Goal: Task Accomplishment & Management: Complete application form

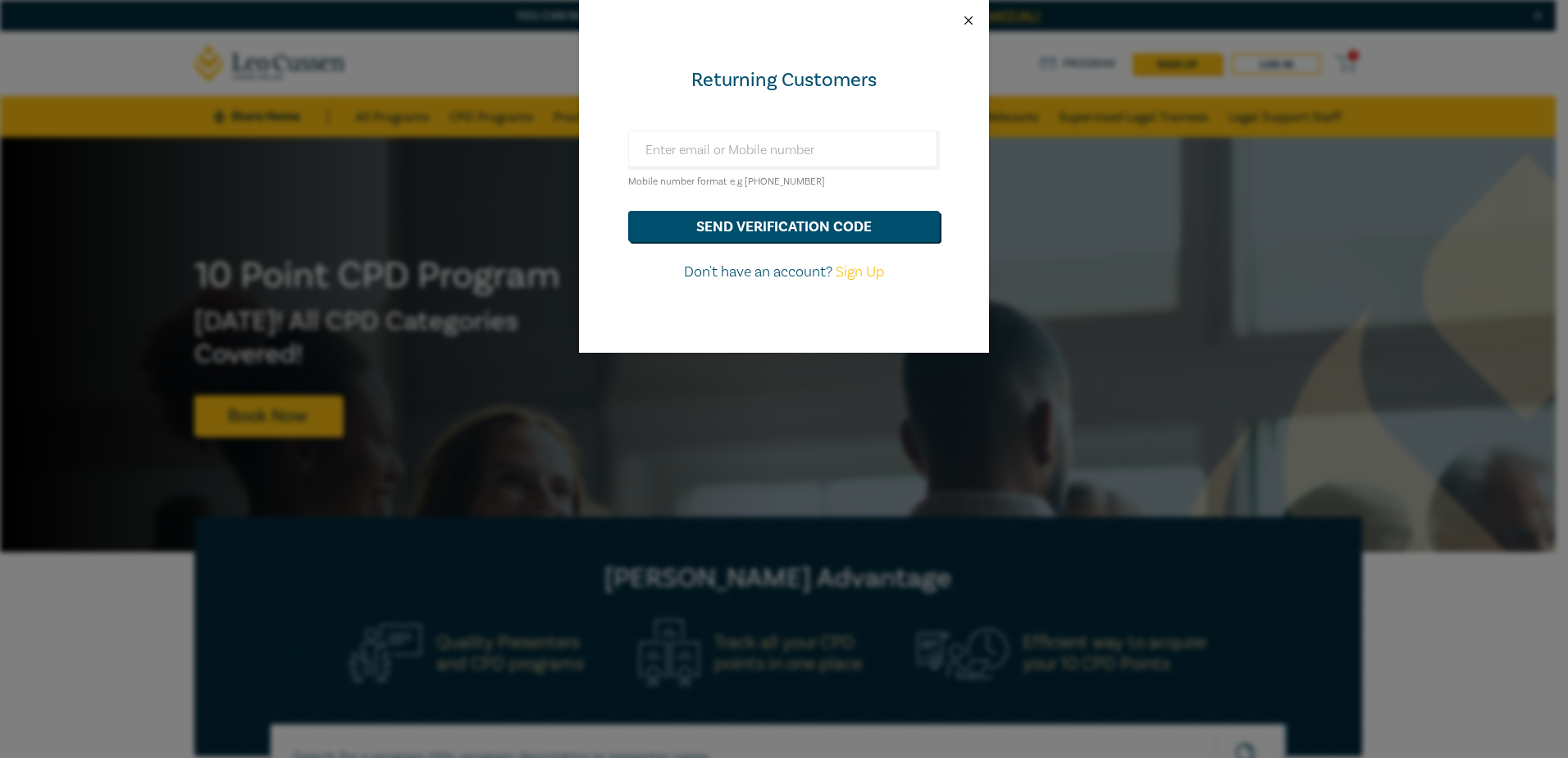
click at [966, 24] on button "Close" at bounding box center [968, 20] width 14 height 14
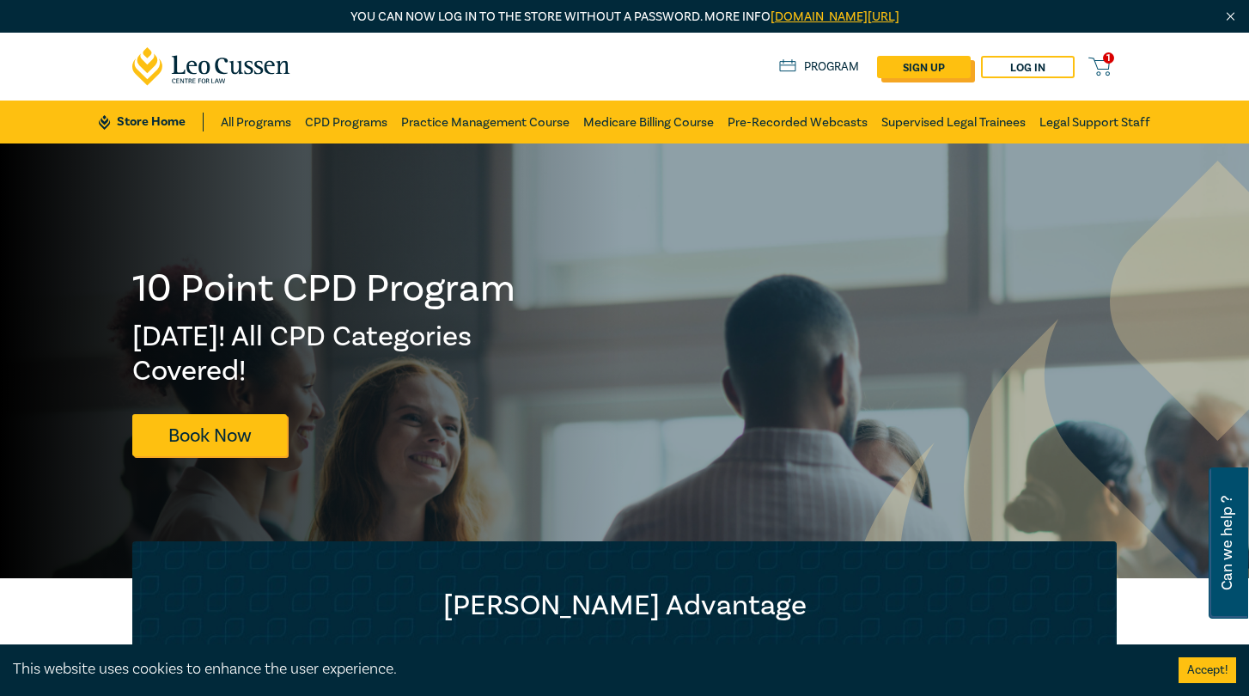
click at [910, 64] on link "sign up" at bounding box center [924, 67] width 94 height 22
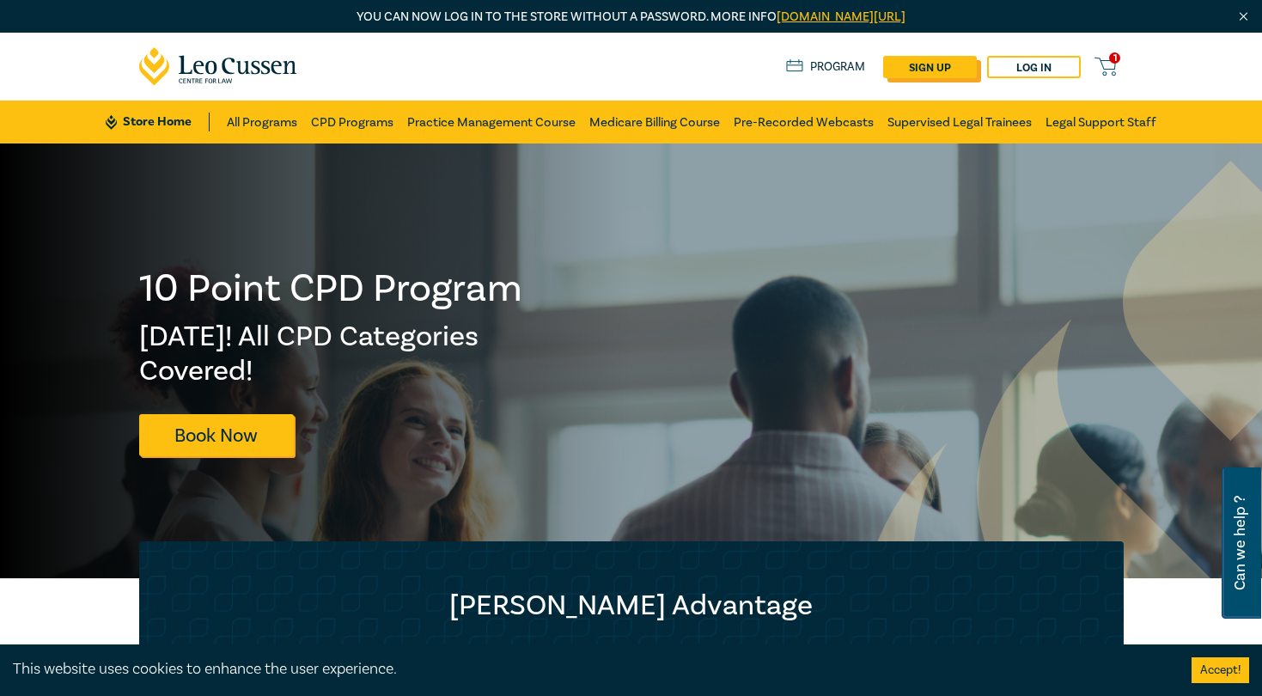
select select "AU"
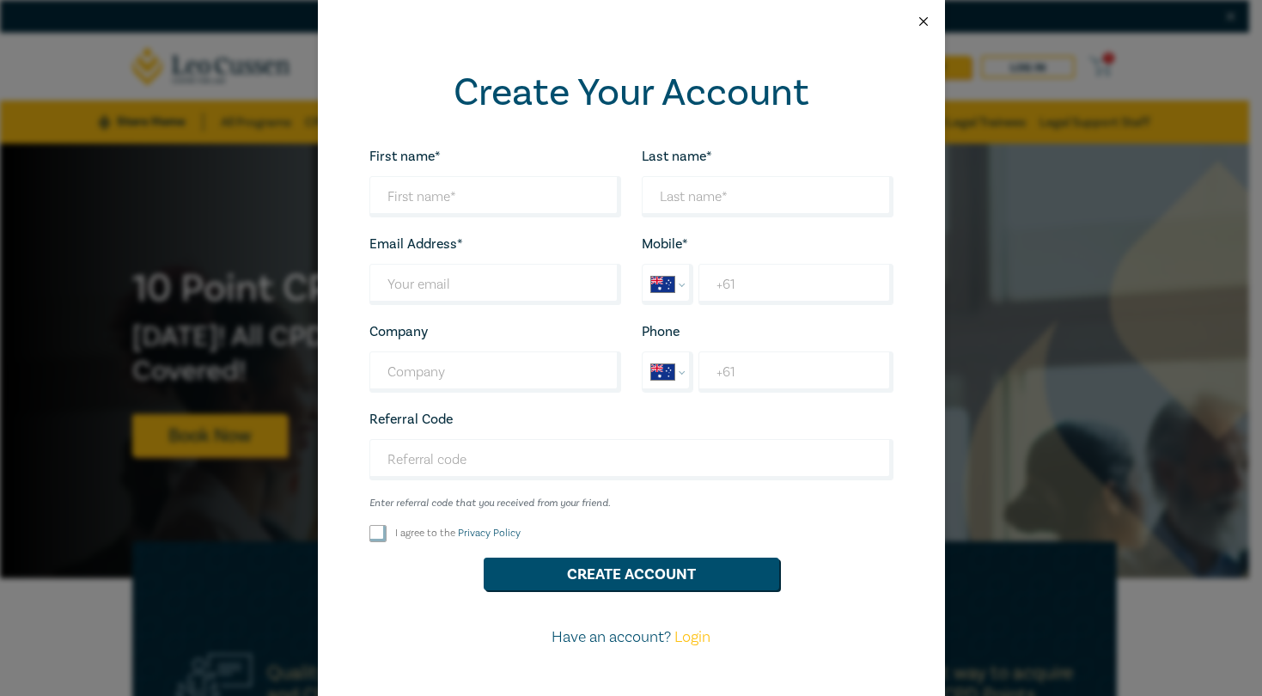
click at [916, 25] on button "Close" at bounding box center [923, 21] width 15 height 15
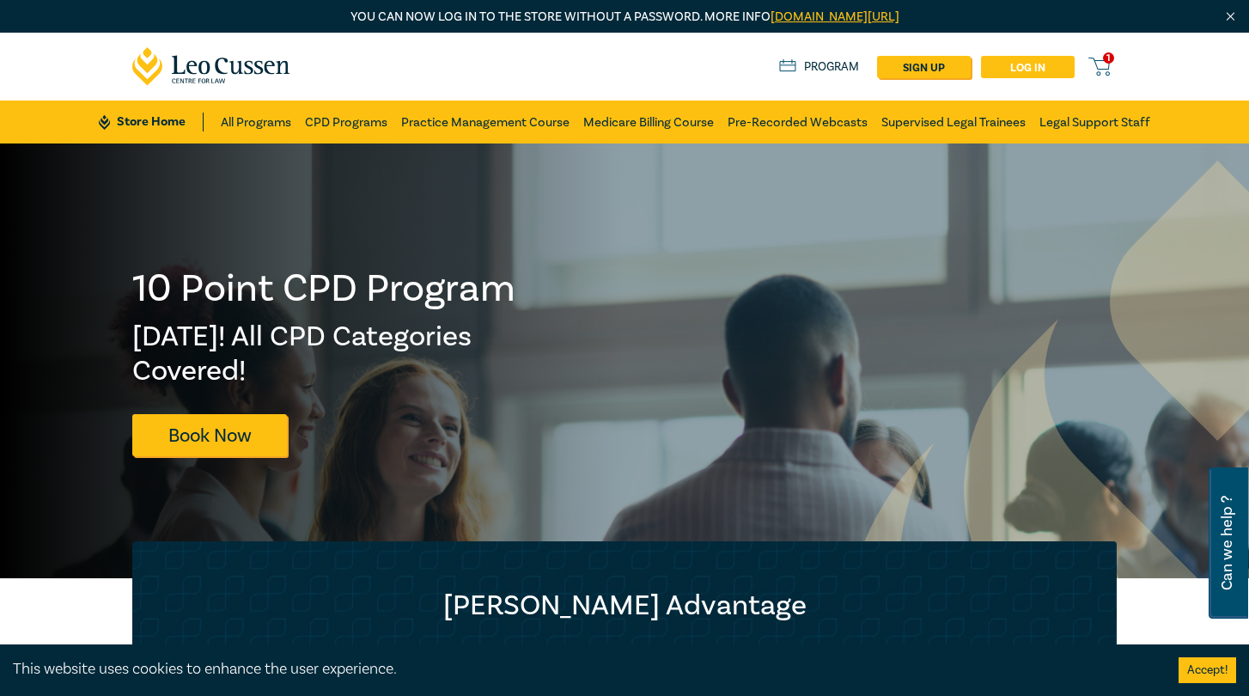
click at [1033, 70] on link "Log in" at bounding box center [1028, 67] width 94 height 22
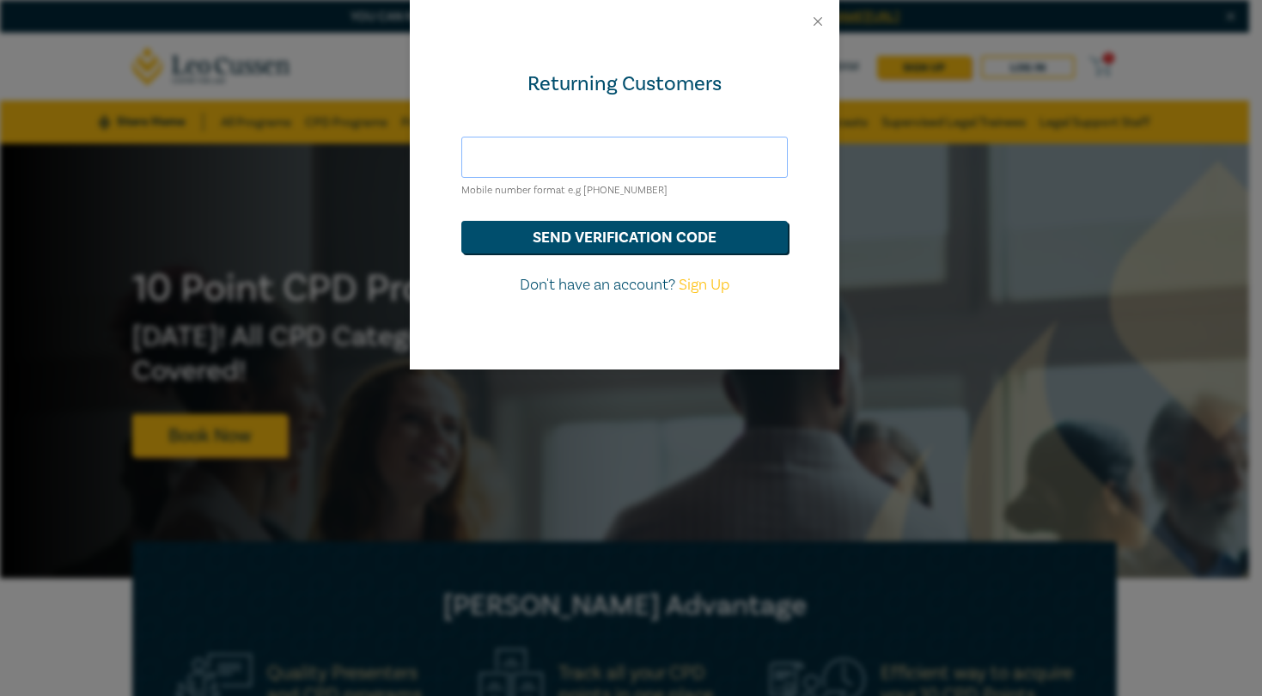
click at [619, 160] on input "text" at bounding box center [624, 157] width 326 height 41
drag, startPoint x: 955, startPoint y: 248, endPoint x: 1073, endPoint y: 9, distance: 267.0
click at [982, 214] on div "Returning Customers Mobile number format e.g [PHONE_NUMBER] send verification c…" at bounding box center [631, 348] width 1262 height 696
click at [818, 22] on button "Close" at bounding box center [817, 21] width 15 height 15
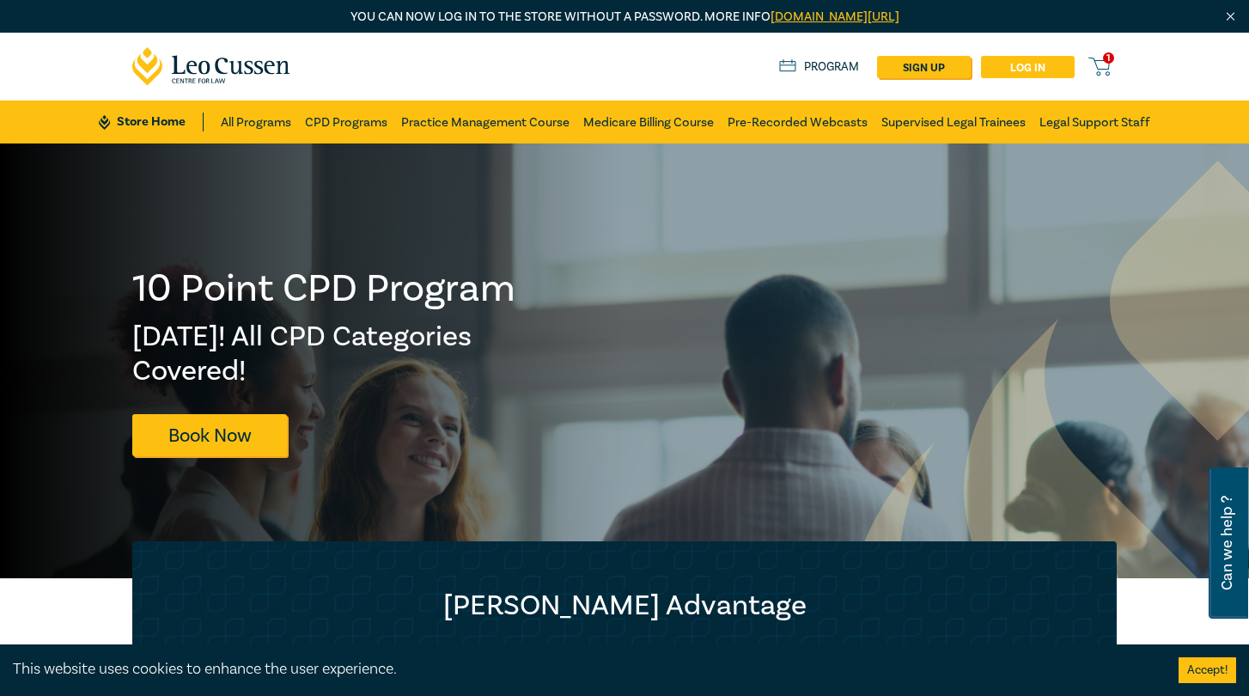
click at [1021, 72] on link "Log in" at bounding box center [1028, 67] width 94 height 22
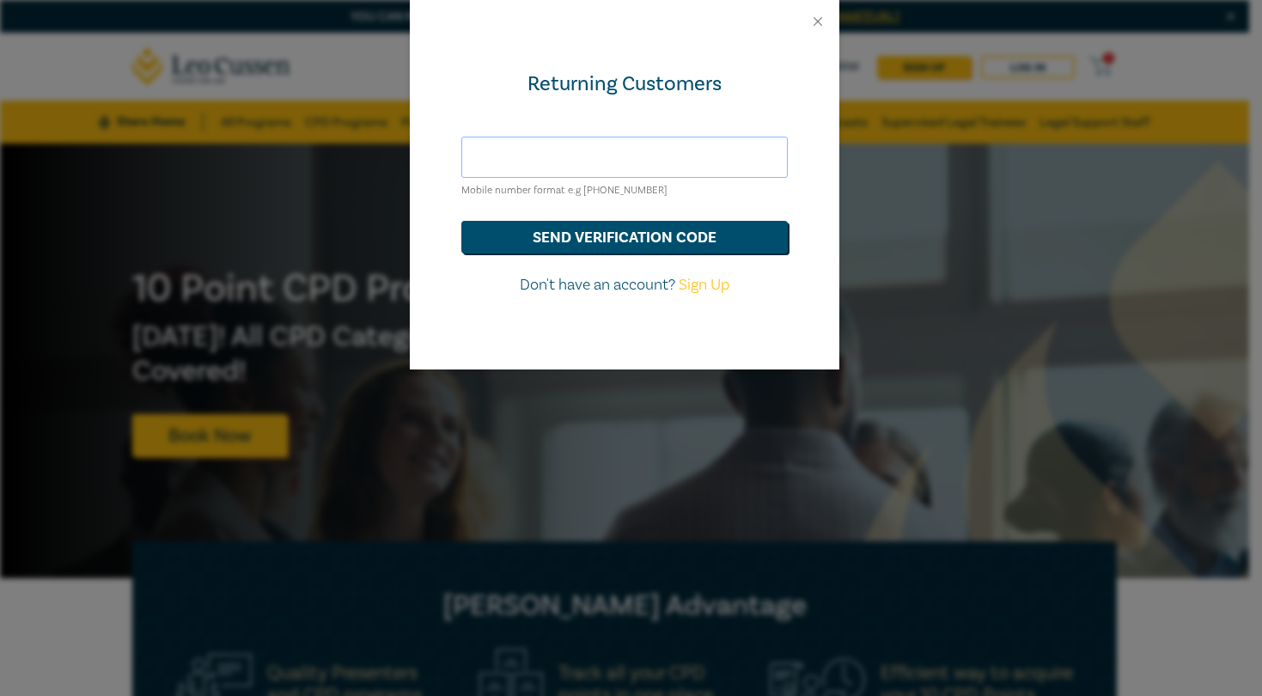
click at [668, 151] on input "text" at bounding box center [624, 157] width 326 height 41
type input "[EMAIL_ADDRESS][DOMAIN_NAME]"
click at [461, 221] on button "send verification code" at bounding box center [624, 237] width 326 height 33
click at [819, 29] on div at bounding box center [624, 21] width 429 height 43
click at [694, 292] on link "Sign Up" at bounding box center [704, 285] width 51 height 20
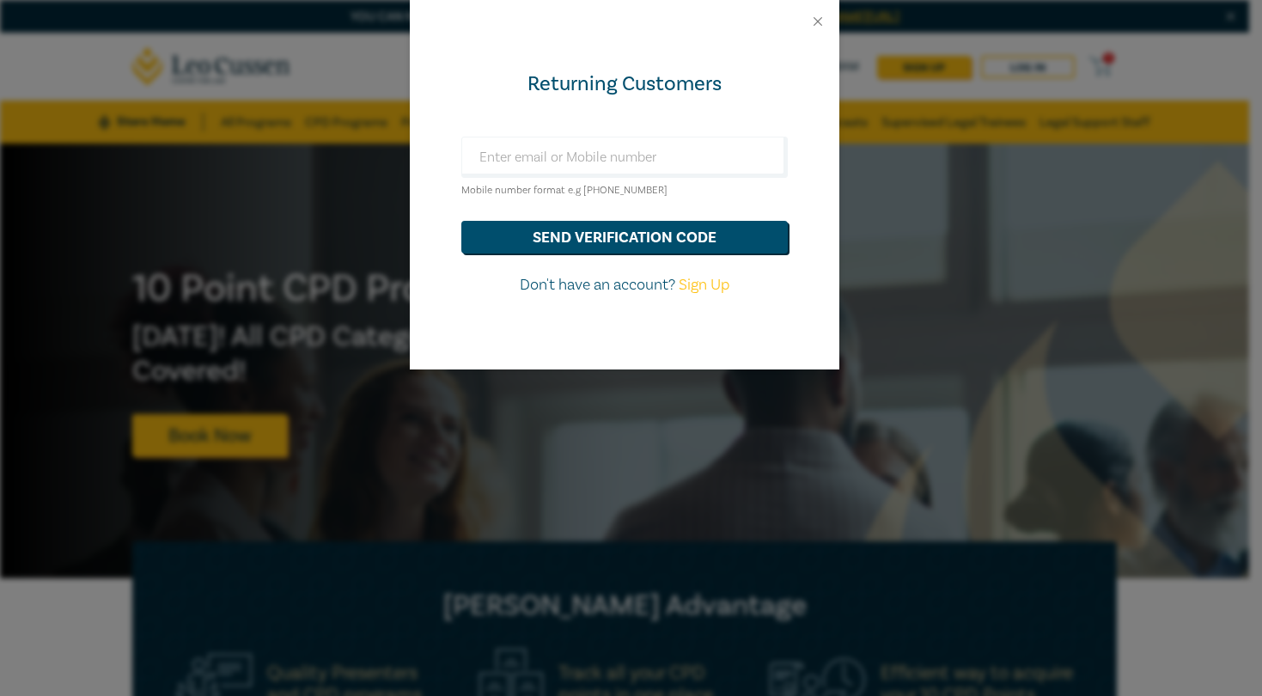
select select "AU"
